Goal: Information Seeking & Learning: Learn about a topic

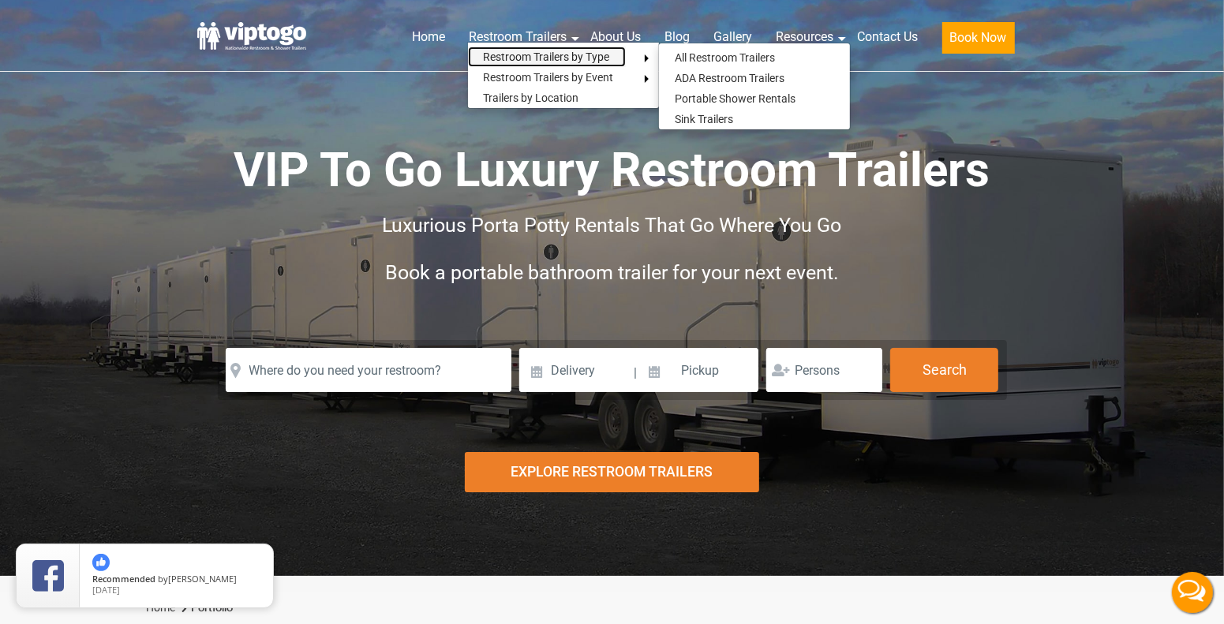
click at [590, 54] on link "Restroom Trailers by Type" at bounding box center [547, 57] width 158 height 21
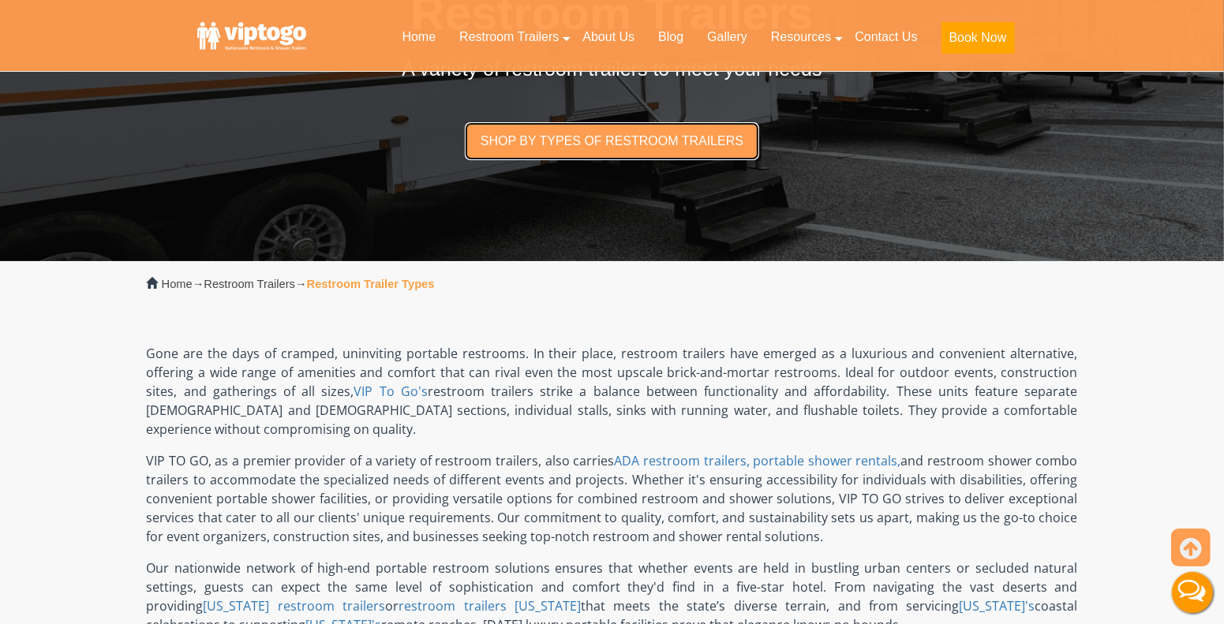
click at [585, 129] on link "Shop by types of restroom trailers" at bounding box center [612, 140] width 295 height 37
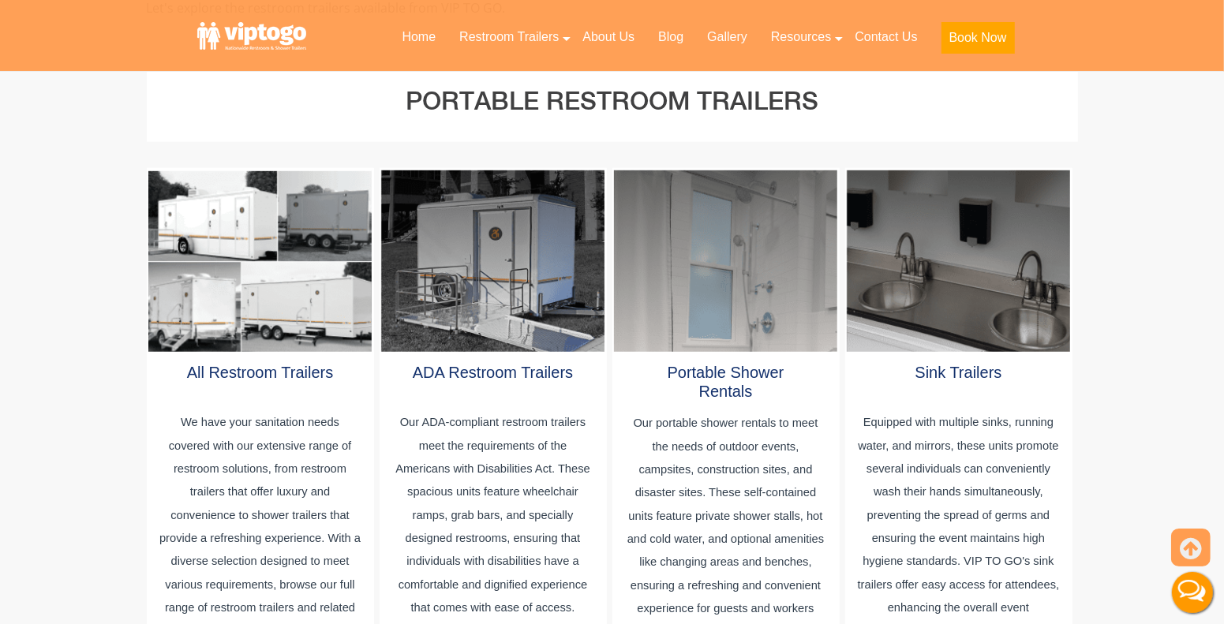
scroll to position [841, 0]
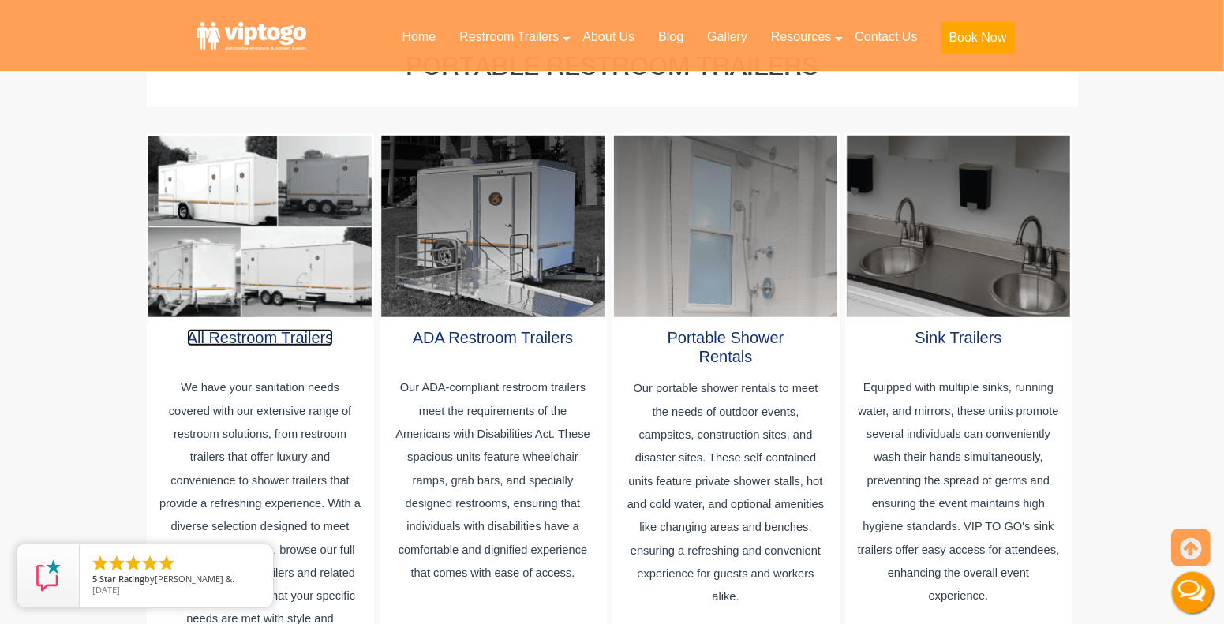
click at [283, 329] on link "All Restroom Trailers" at bounding box center [260, 337] width 147 height 17
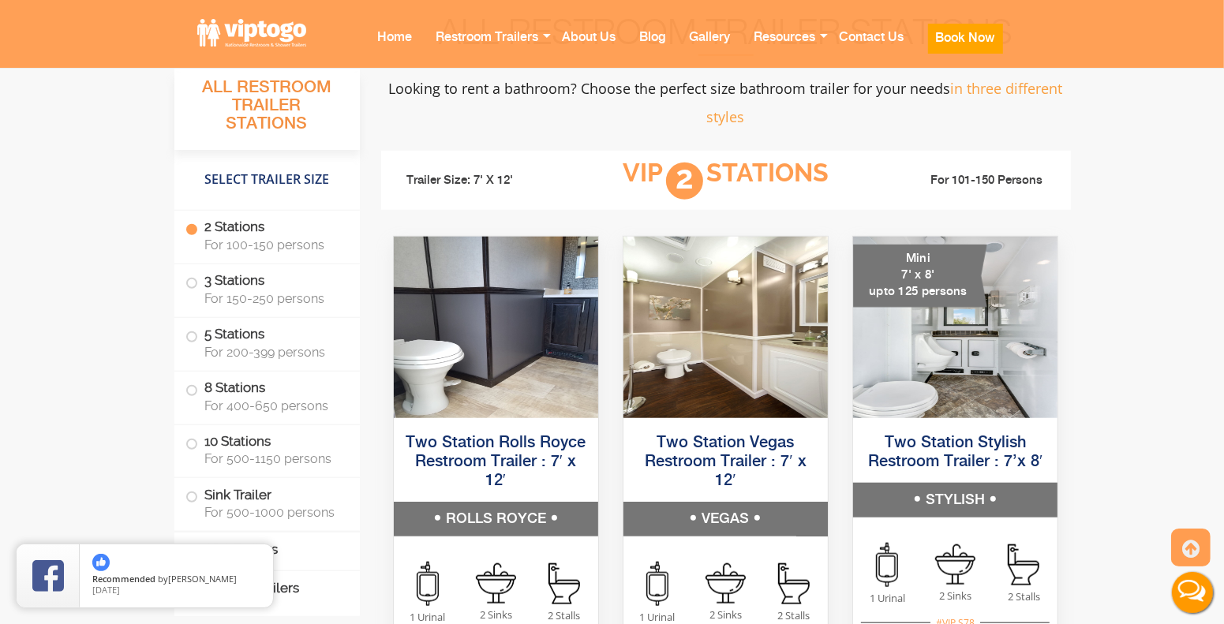
scroll to position [1183, 0]
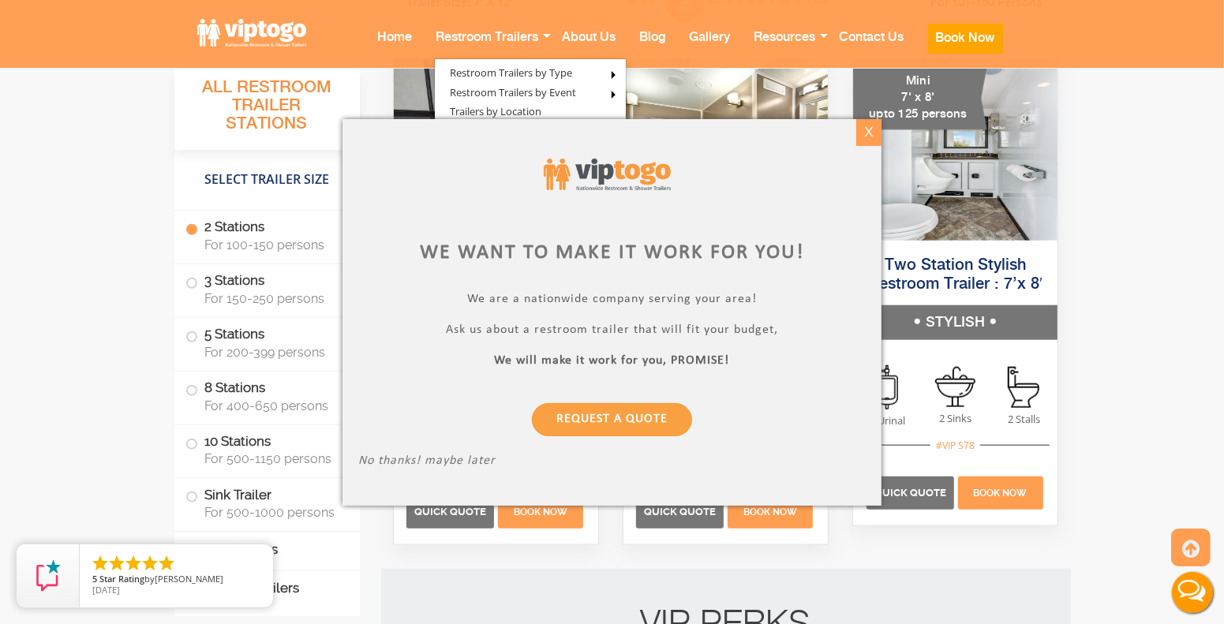
click at [863, 132] on div "X" at bounding box center [868, 132] width 24 height 27
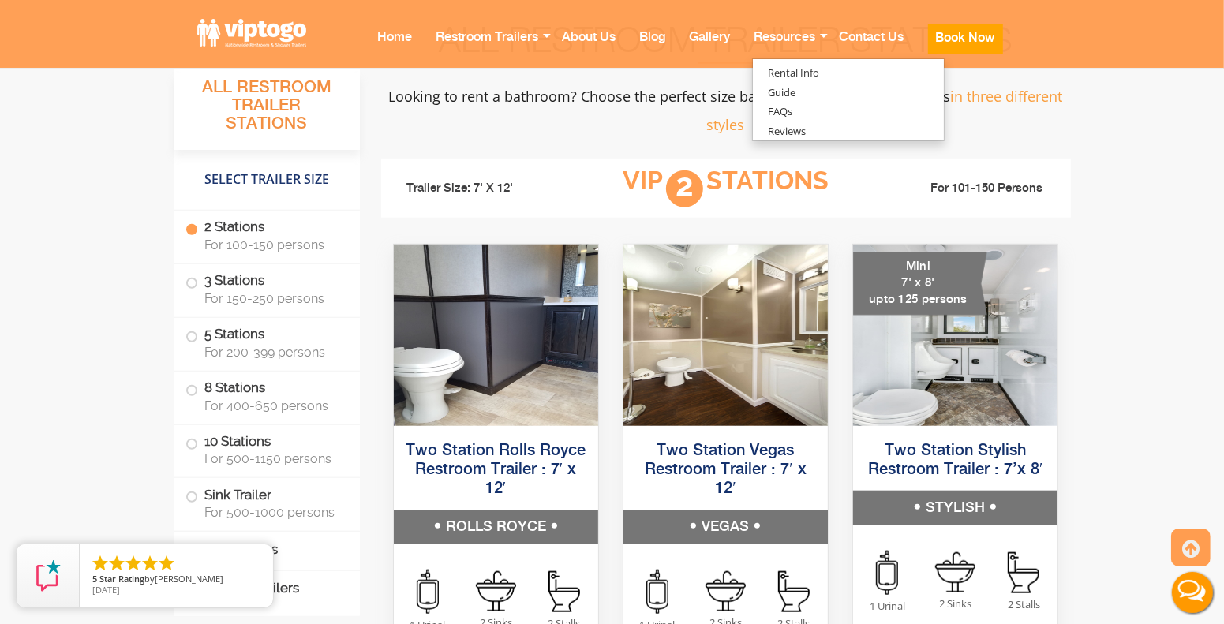
scroll to position [1025, 0]
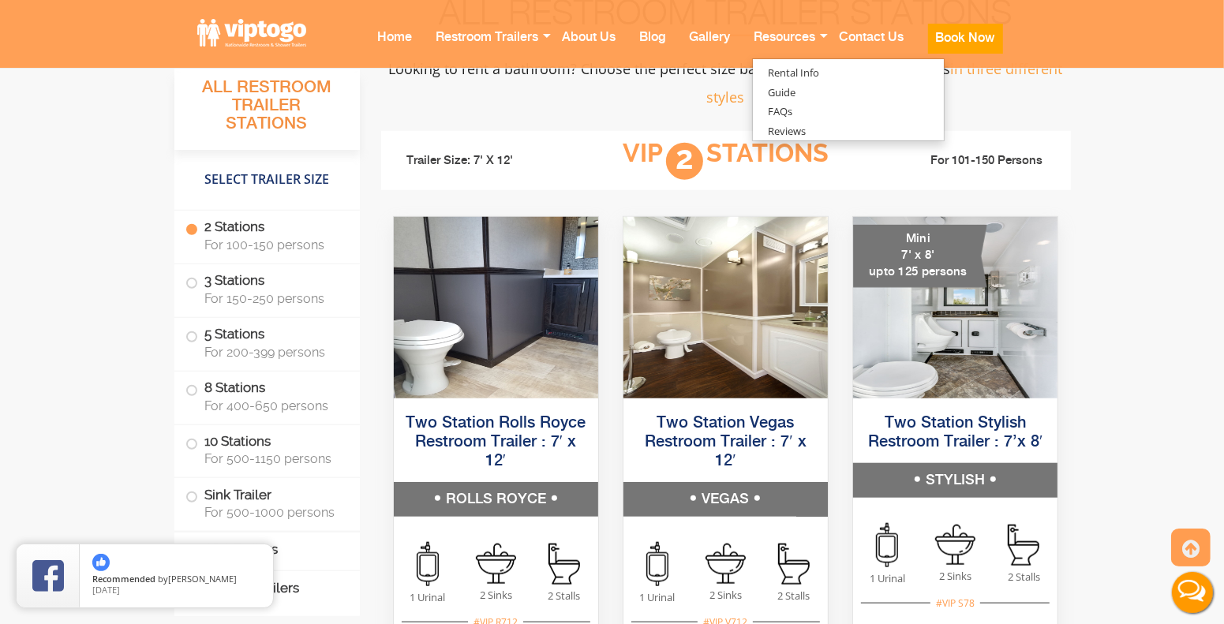
drag, startPoint x: 961, startPoint y: 432, endPoint x: 1099, endPoint y: 496, distance: 153.3
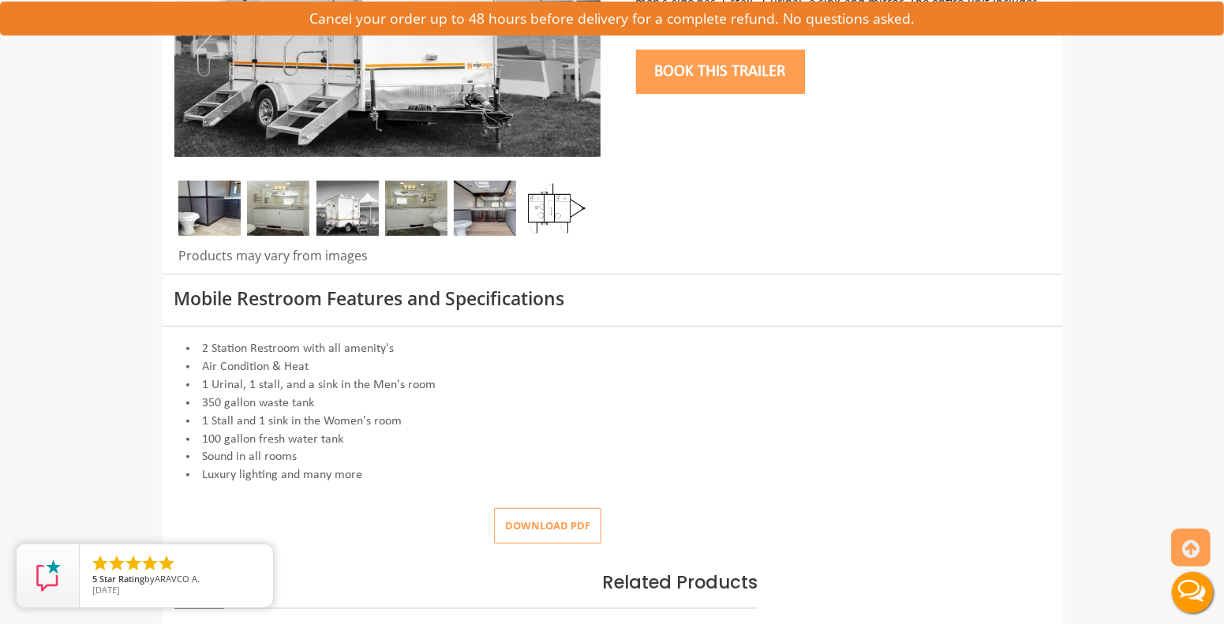
scroll to position [394, 0]
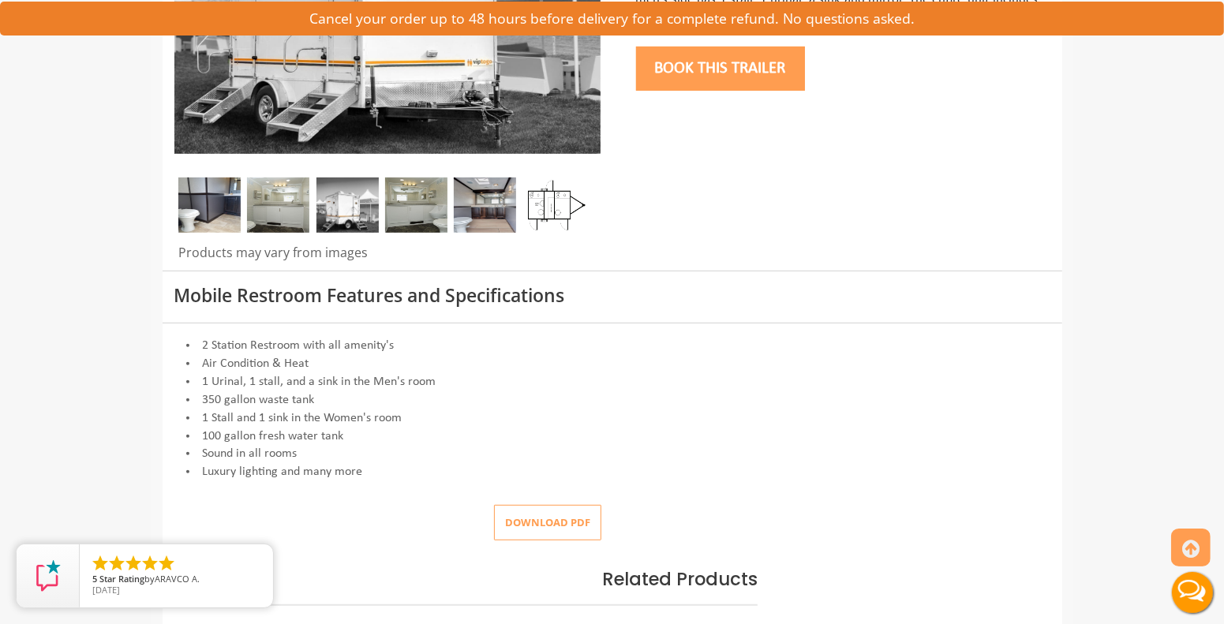
click at [424, 227] on img at bounding box center [416, 205] width 62 height 55
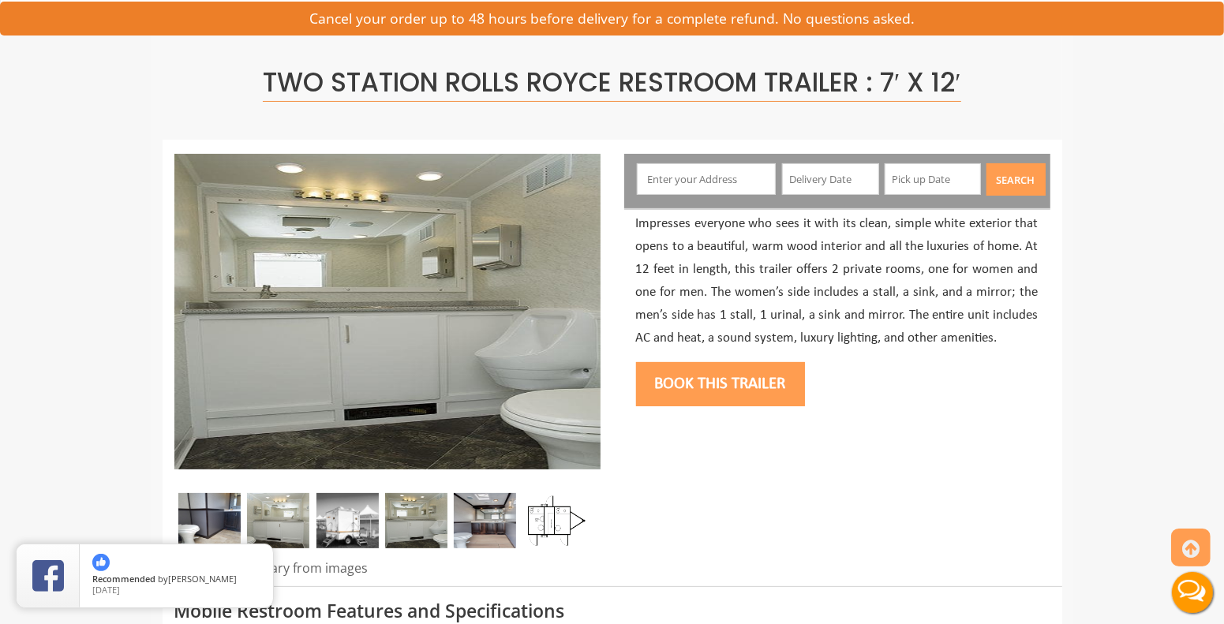
scroll to position [237, 0]
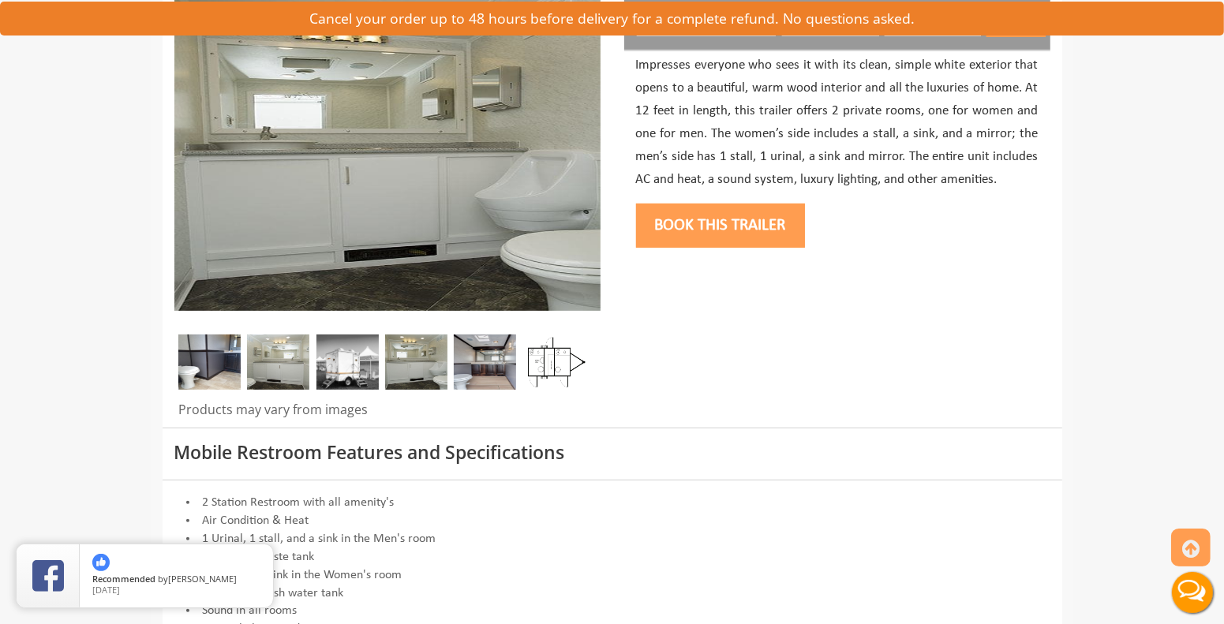
click at [475, 356] on img at bounding box center [485, 362] width 62 height 55
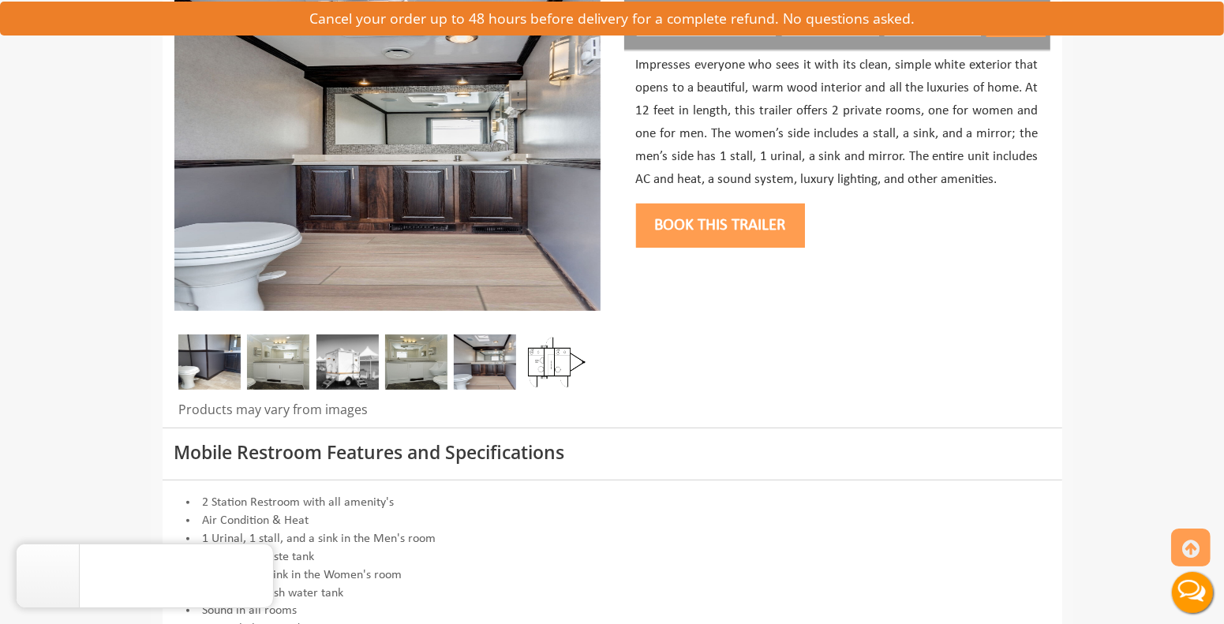
click at [347, 385] on img at bounding box center [348, 362] width 62 height 55
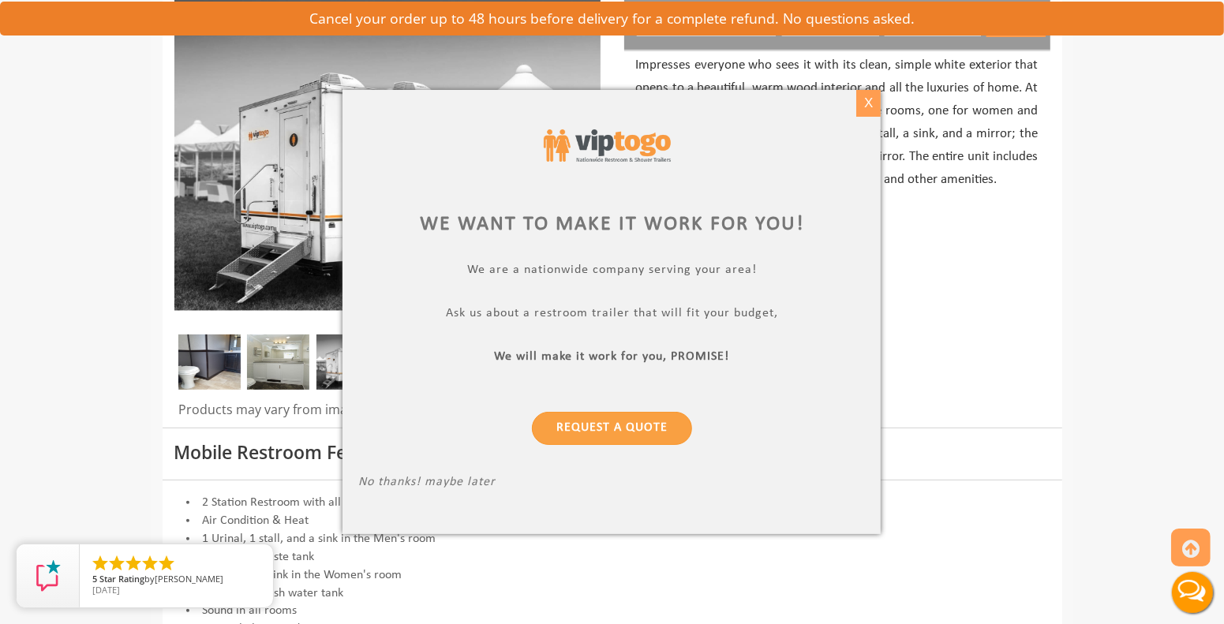
click at [867, 96] on div "X" at bounding box center [868, 103] width 24 height 27
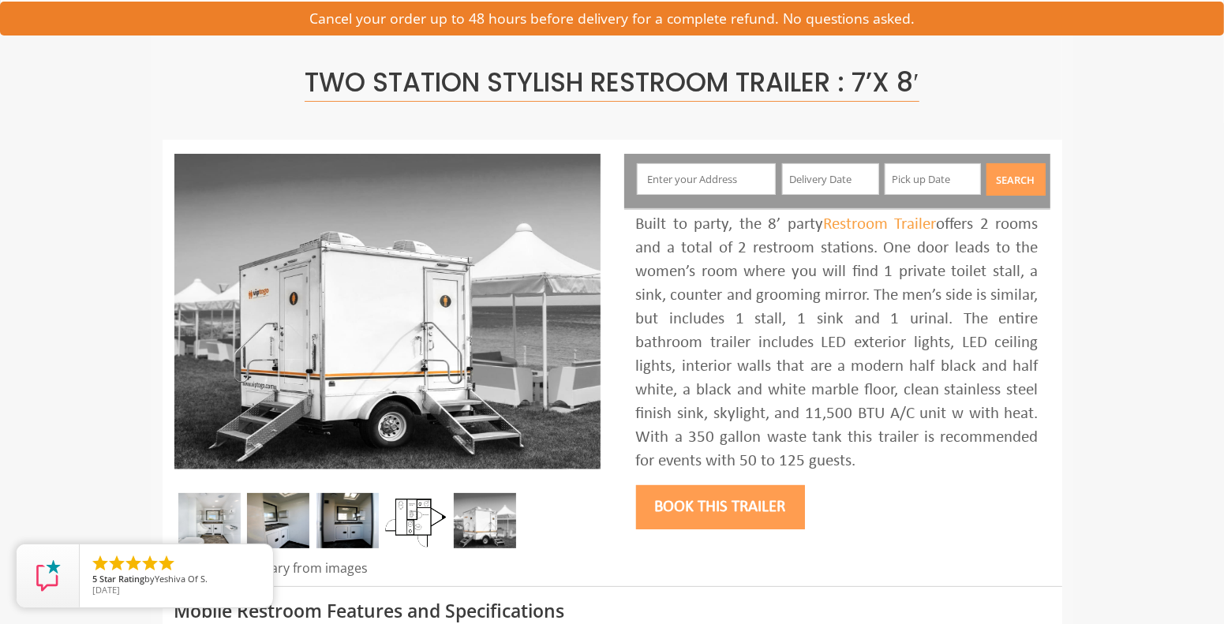
click at [412, 519] on img at bounding box center [416, 520] width 62 height 55
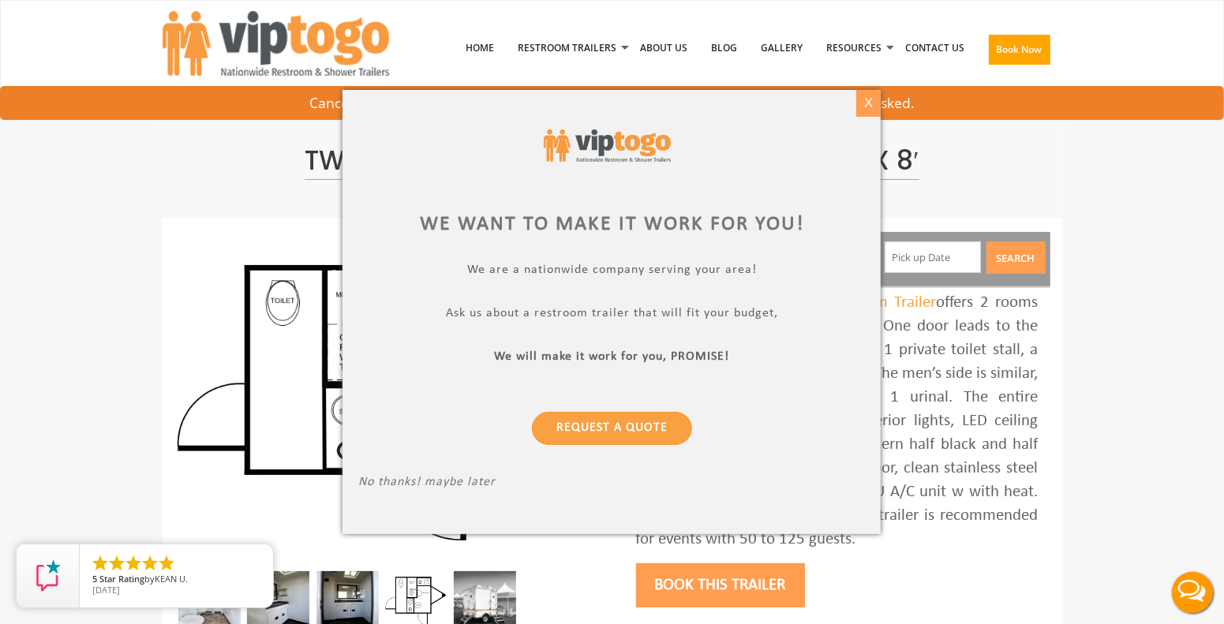
click at [875, 103] on div "X" at bounding box center [868, 103] width 24 height 27
